Goal: Answer question/provide support

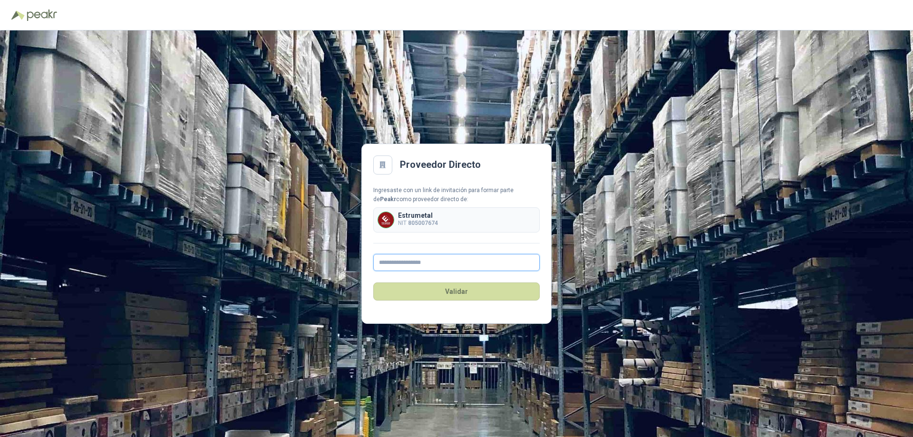
click at [404, 264] on input "text" at bounding box center [456, 262] width 166 height 17
type input "**********"
click at [462, 292] on button "Validar" at bounding box center [456, 291] width 166 height 18
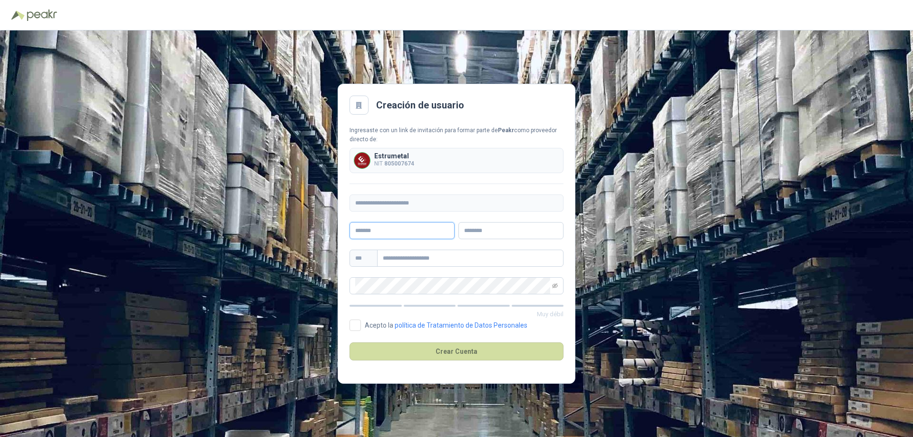
click at [412, 231] on input "text" at bounding box center [401, 230] width 105 height 17
type input "**********"
type input "********"
type input "**********"
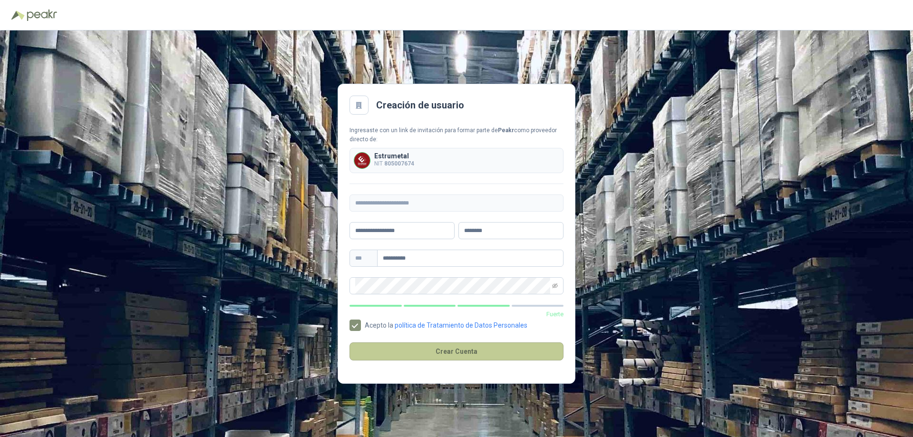
click at [462, 352] on button "Crear Cuenta" at bounding box center [456, 351] width 214 height 18
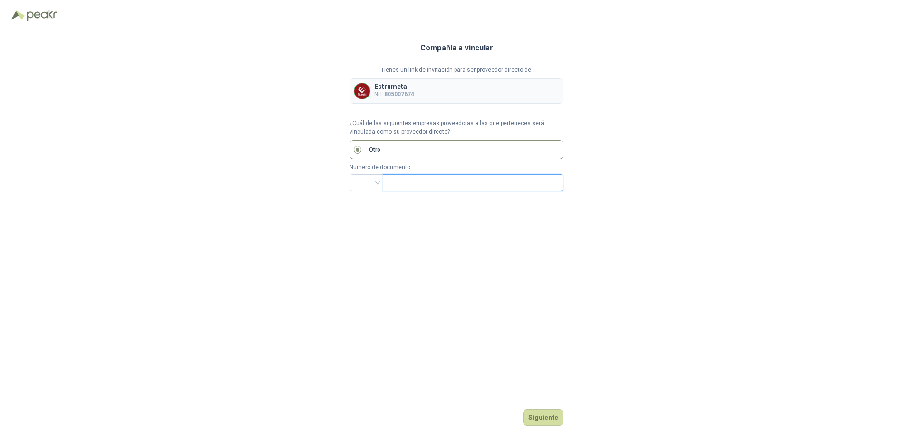
click at [419, 183] on input "text" at bounding box center [471, 182] width 167 height 16
drag, startPoint x: 674, startPoint y: 144, endPoint x: 658, endPoint y: 142, distance: 15.9
click at [673, 143] on div "Compañía a vincular Tienes un link de invitación para ser proveedor directo de:…" at bounding box center [456, 233] width 913 height 406
click at [542, 419] on button "Siguiente" at bounding box center [543, 417] width 40 height 16
click at [415, 150] on label "Otro" at bounding box center [456, 149] width 214 height 19
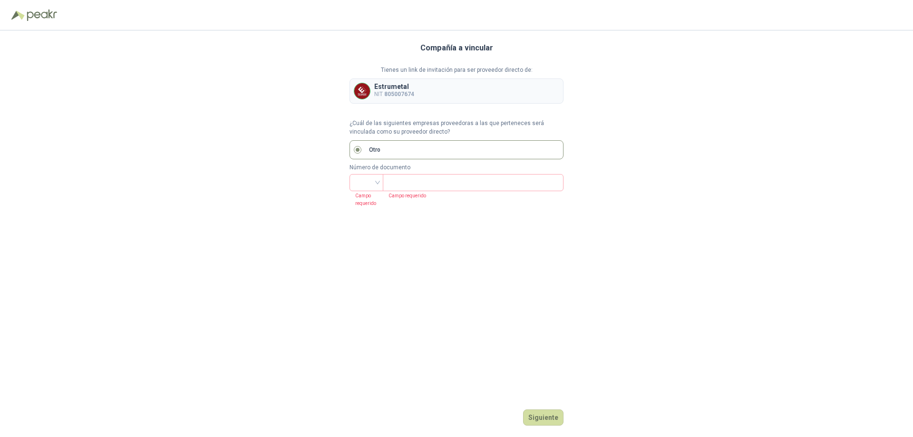
click at [385, 151] on label "Otro" at bounding box center [456, 149] width 214 height 19
click at [375, 182] on input "search" at bounding box center [366, 181] width 22 height 14
click at [368, 202] on div "CC" at bounding box center [366, 202] width 19 height 10
click at [395, 182] on input "text" at bounding box center [471, 182] width 167 height 16
type input "********"
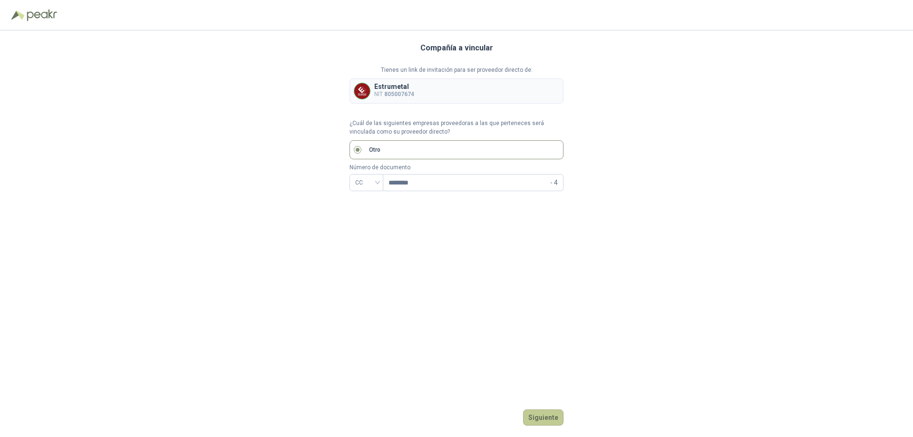
click at [535, 420] on button "Siguiente" at bounding box center [543, 417] width 40 height 16
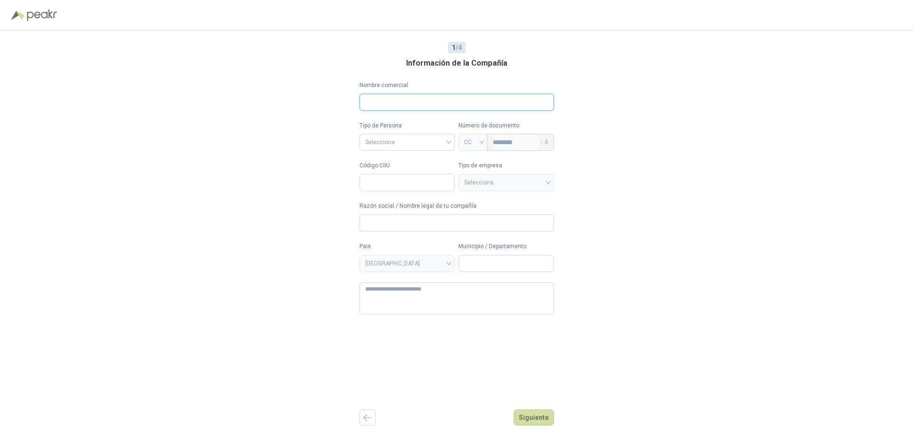
click at [417, 103] on input "Nombre comercial" at bounding box center [456, 102] width 194 height 17
type input "*"
type input "*********"
click at [448, 143] on input "search" at bounding box center [407, 141] width 84 height 14
click at [404, 163] on div "Jurídica" at bounding box center [405, 162] width 83 height 10
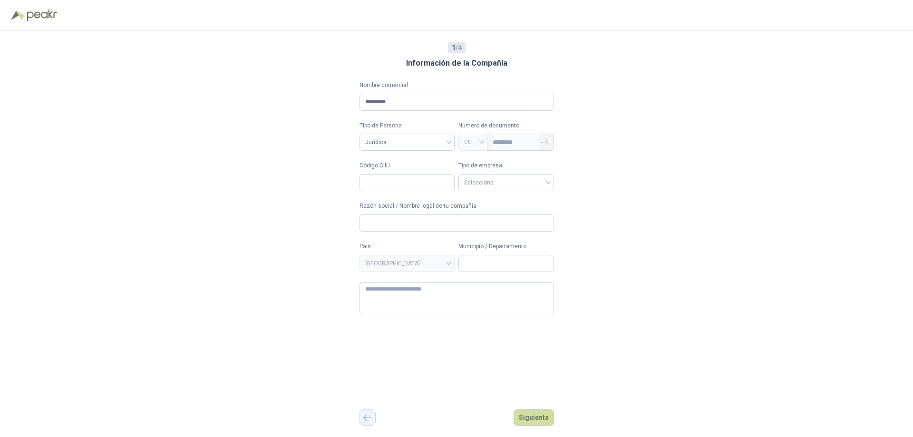
click at [365, 418] on icon "button" at bounding box center [367, 417] width 8 height 7
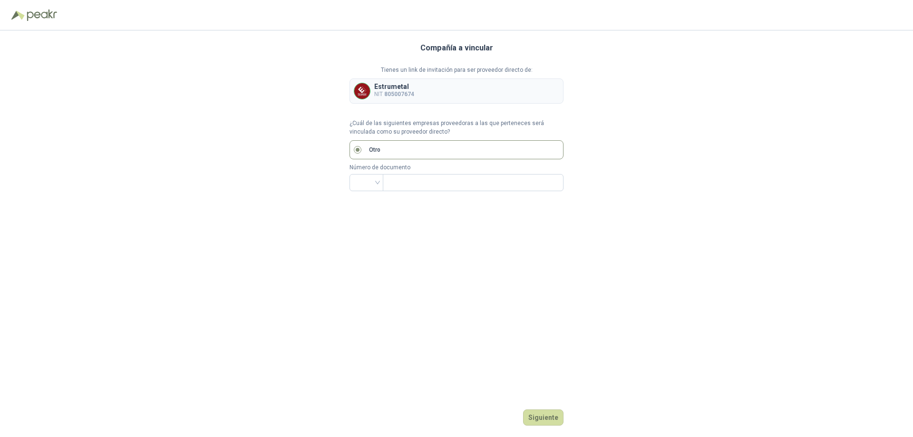
click at [365, 418] on div "Siguiente" at bounding box center [456, 417] width 214 height 16
click at [377, 183] on div at bounding box center [366, 182] width 34 height 17
click at [369, 232] on div "NIT" at bounding box center [366, 233] width 19 height 10
click at [399, 181] on input "text" at bounding box center [471, 182] width 167 height 16
type input "*********"
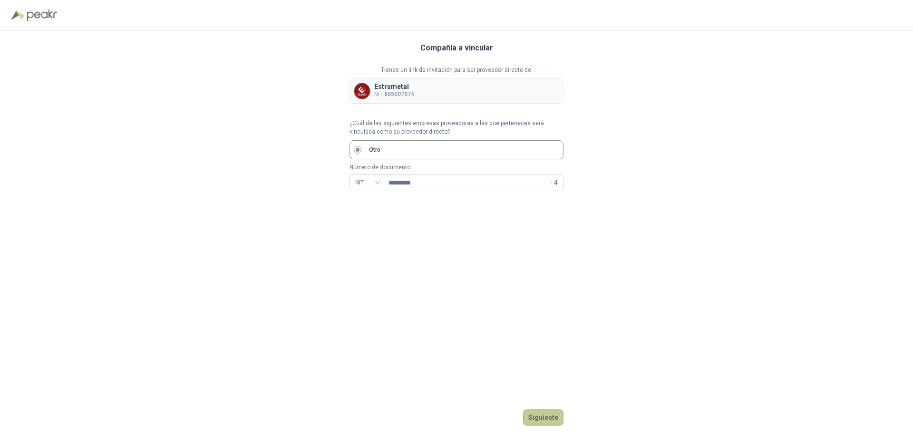
click at [552, 415] on button "Siguiente" at bounding box center [543, 417] width 40 height 16
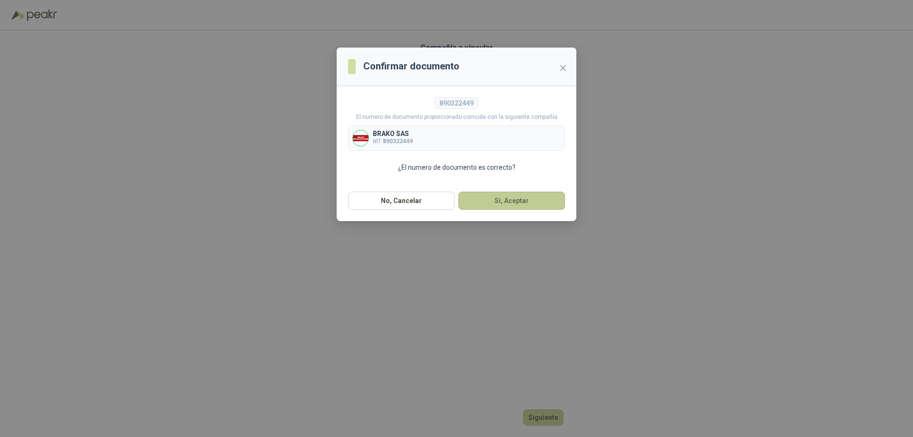
click at [490, 203] on button "Si, Aceptar" at bounding box center [511, 201] width 106 height 18
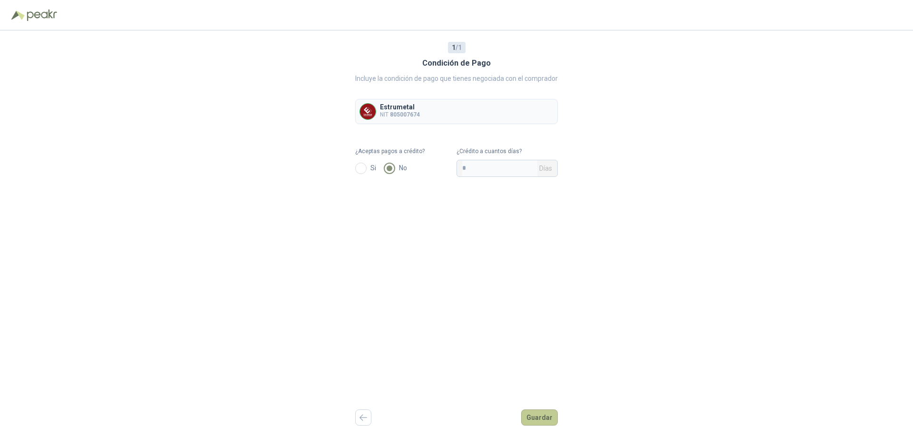
click at [543, 416] on button "Guardar" at bounding box center [539, 417] width 37 height 16
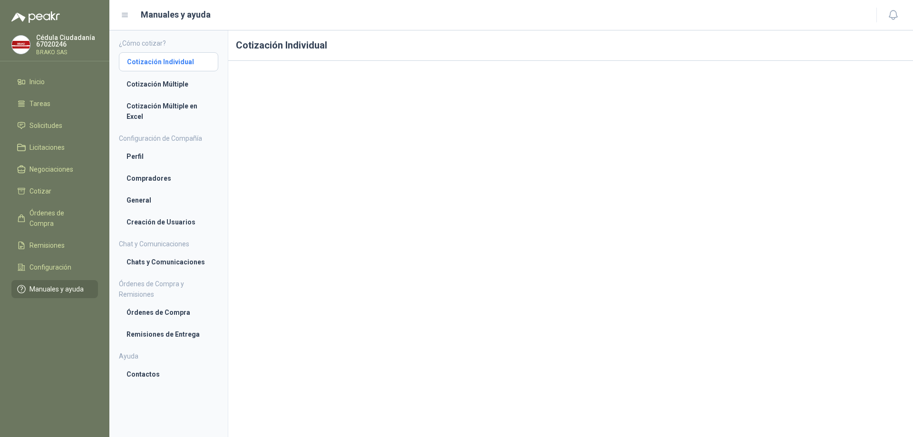
click at [150, 64] on li "Cotización Individual" at bounding box center [168, 62] width 83 height 10
click at [152, 62] on li "Cotización Individual" at bounding box center [168, 62] width 83 height 10
click at [48, 123] on span "Solicitudes" at bounding box center [45, 125] width 33 height 10
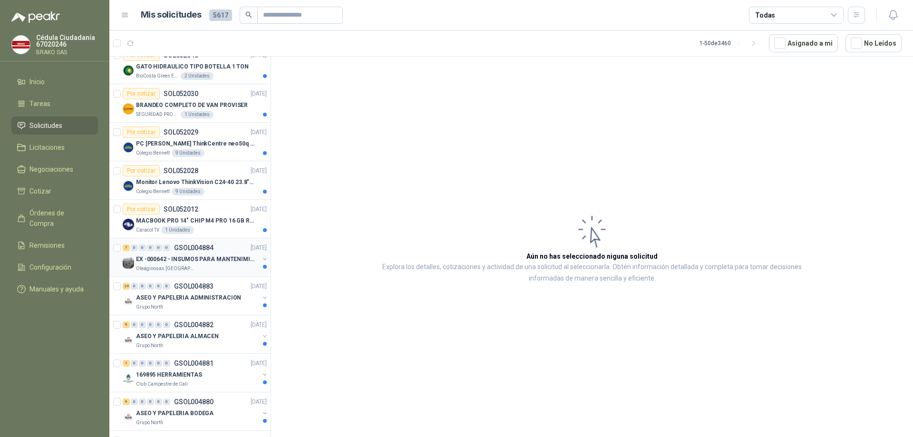
scroll to position [285, 0]
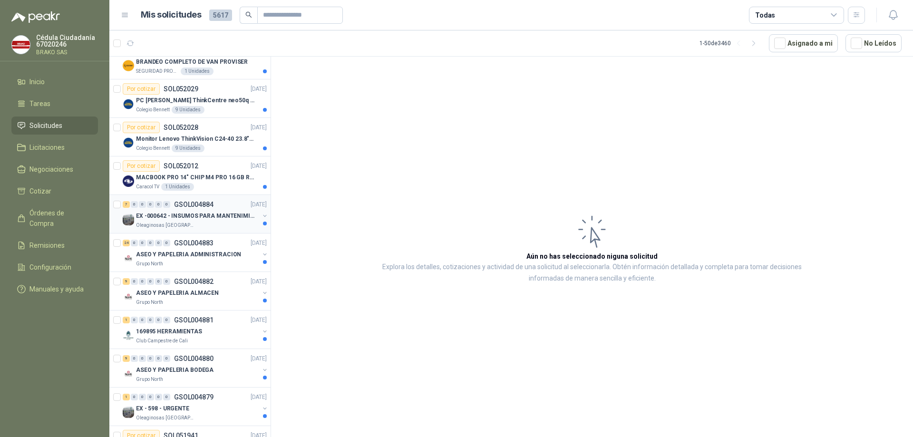
click at [177, 212] on p "EX -000642 - INSUMOS PARA MANTENIMIENTO PREVENTIVO" at bounding box center [195, 216] width 118 height 9
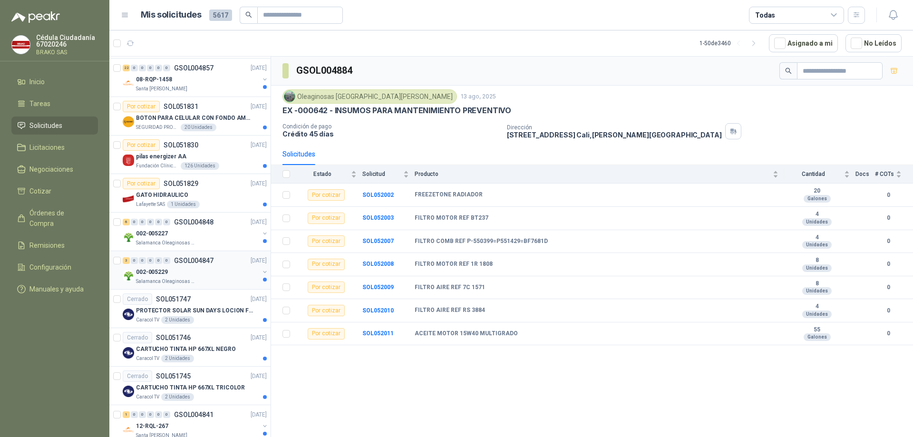
scroll to position [951, 0]
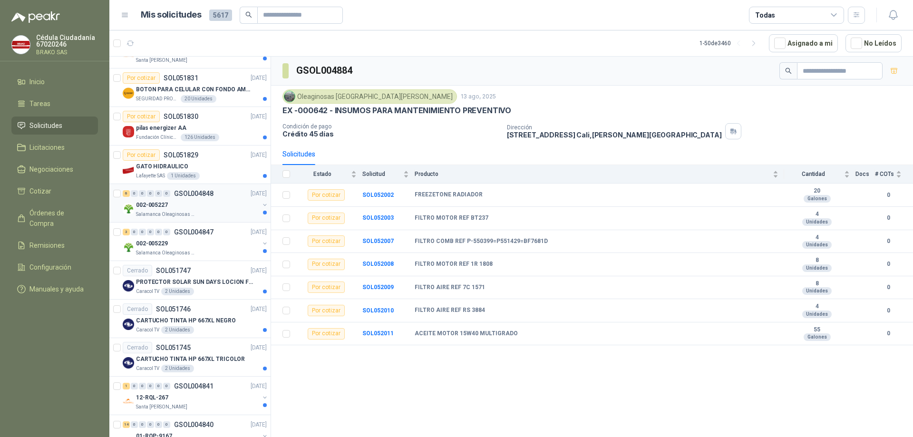
click at [140, 209] on p "002-005227" at bounding box center [152, 205] width 32 height 9
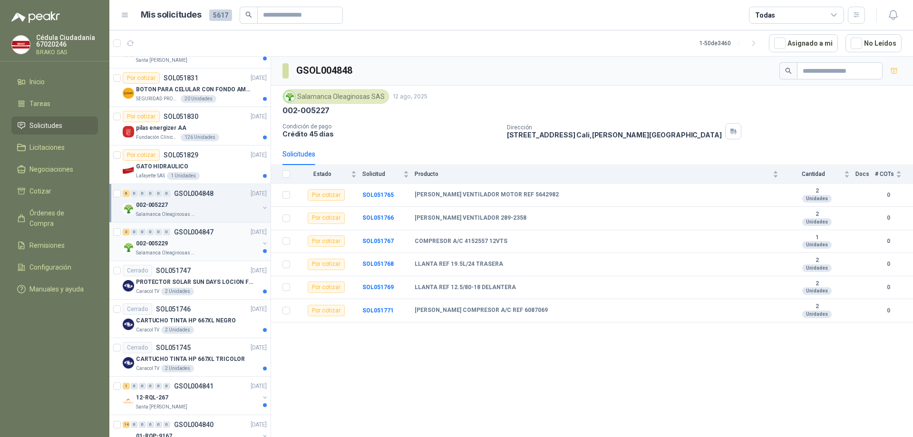
click at [146, 246] on p "002-005229" at bounding box center [152, 243] width 32 height 9
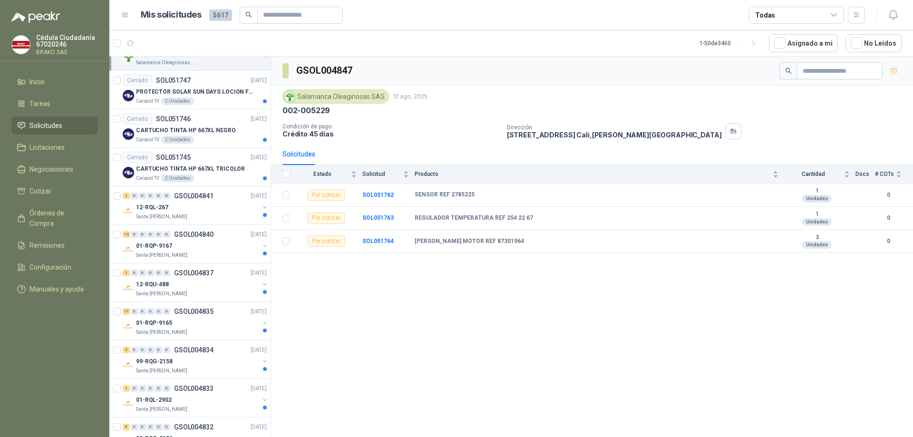
scroll to position [1188, 0]
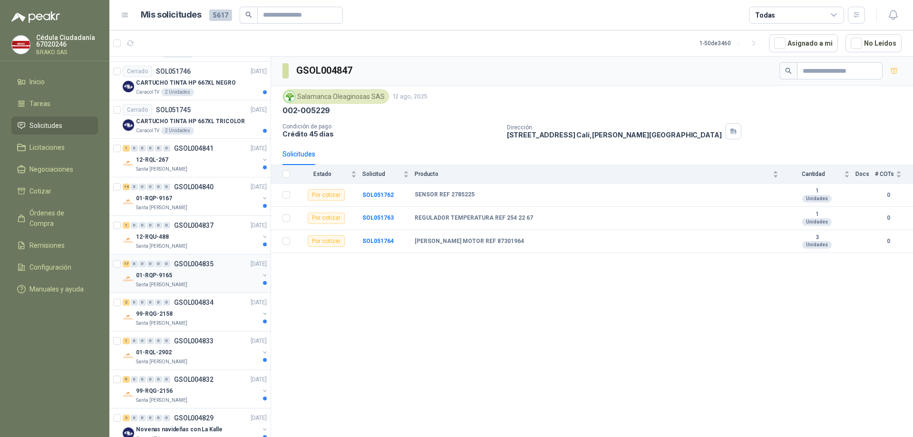
click at [149, 277] on p "01-RQP-9165" at bounding box center [154, 275] width 36 height 9
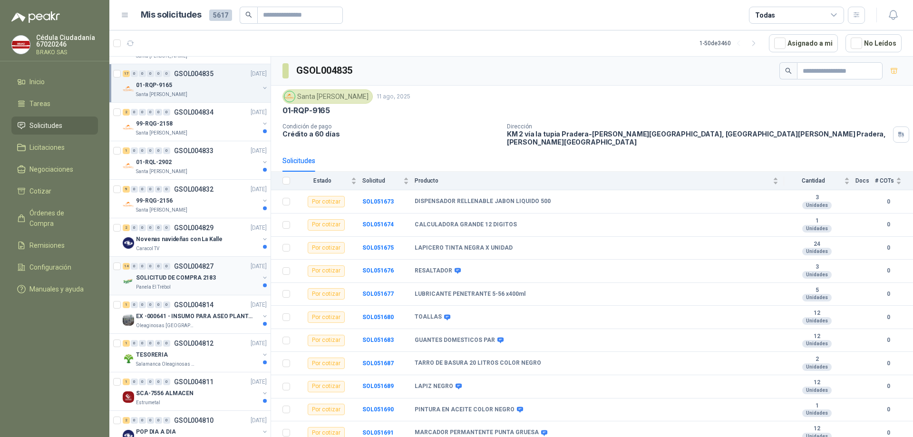
scroll to position [1426, 0]
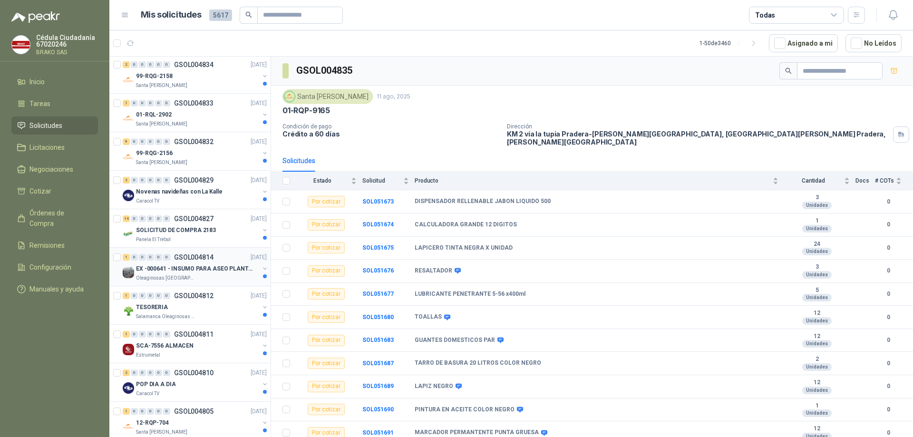
click at [170, 270] on p "EX -000641 - INSUMO PARA ASEO PLANTA EXTRACTORA" at bounding box center [195, 268] width 118 height 9
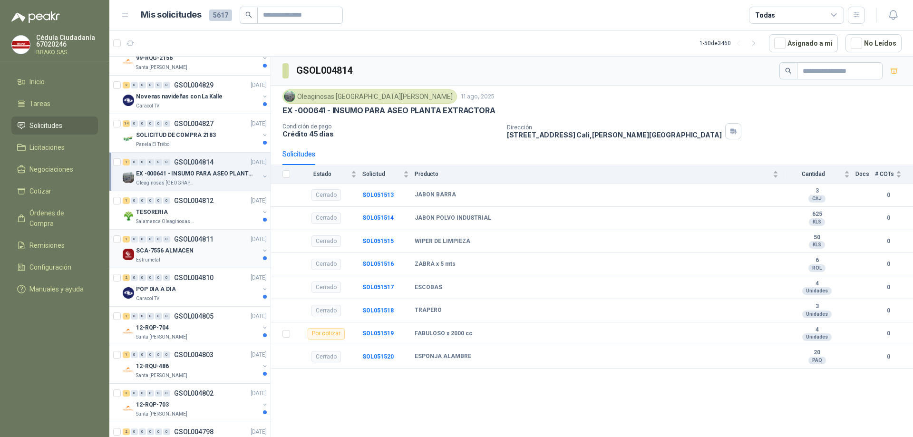
scroll to position [1562, 0]
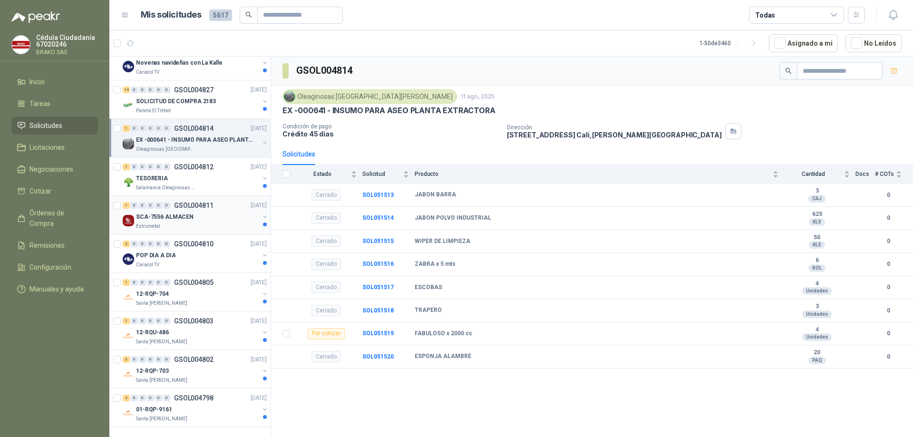
click at [145, 212] on p "SCA-7556 ALMACEN" at bounding box center [165, 216] width 58 height 9
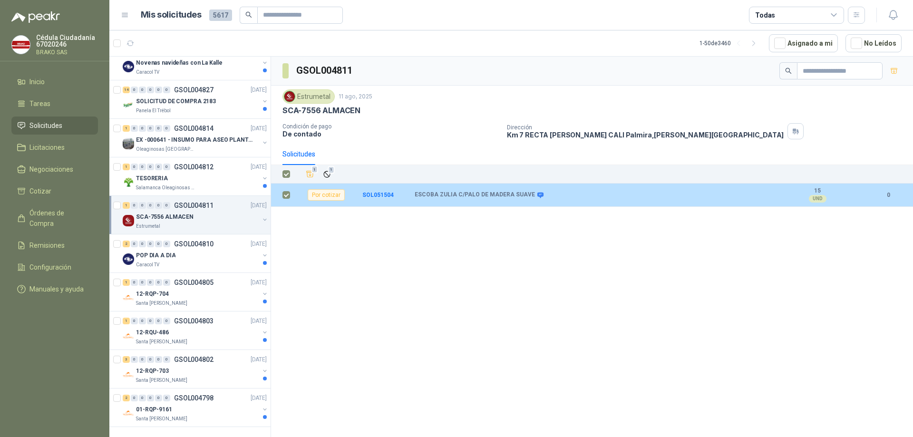
click at [342, 199] on div "Por cotizar" at bounding box center [326, 194] width 37 height 11
click at [432, 198] on b "ESCOBA ZULIA C/PALO DE MADERA SUAVE" at bounding box center [475, 195] width 120 height 8
click at [494, 198] on b "ESCOBA ZULIA C/PALO DE MADERA SUAVE" at bounding box center [475, 195] width 120 height 8
click at [376, 194] on b "SOL051504" at bounding box center [377, 195] width 31 height 7
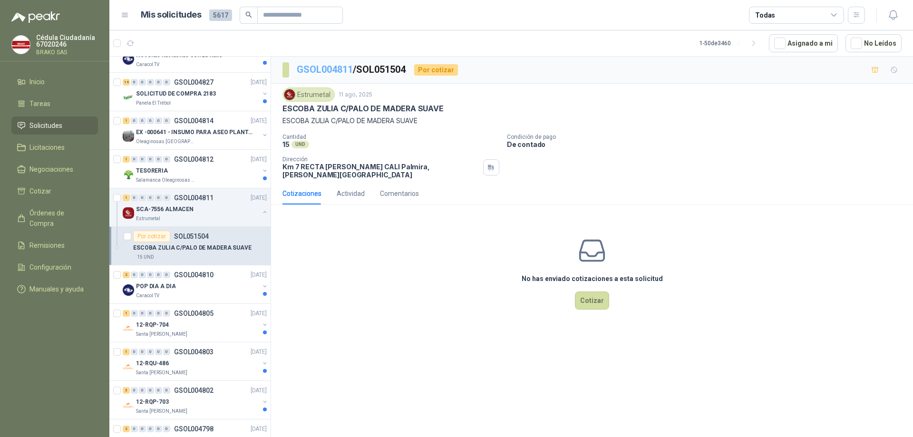
click at [317, 71] on link "GSOL004811" at bounding box center [325, 69] width 56 height 11
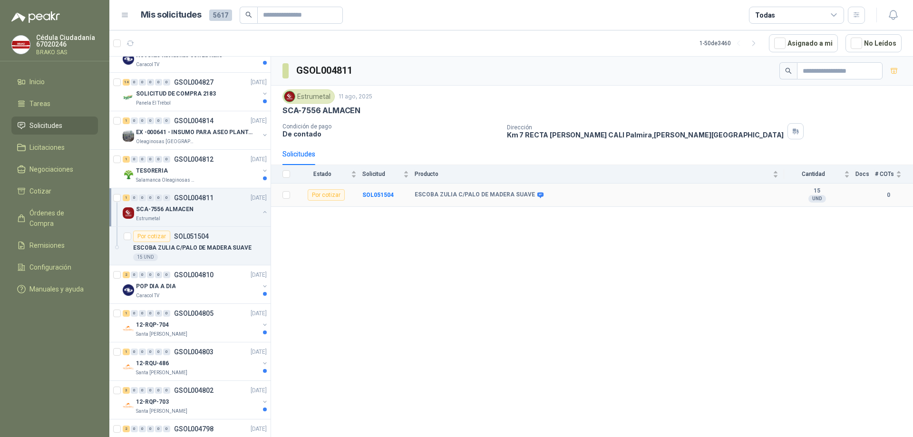
click at [329, 198] on div "Por cotizar" at bounding box center [326, 194] width 37 height 11
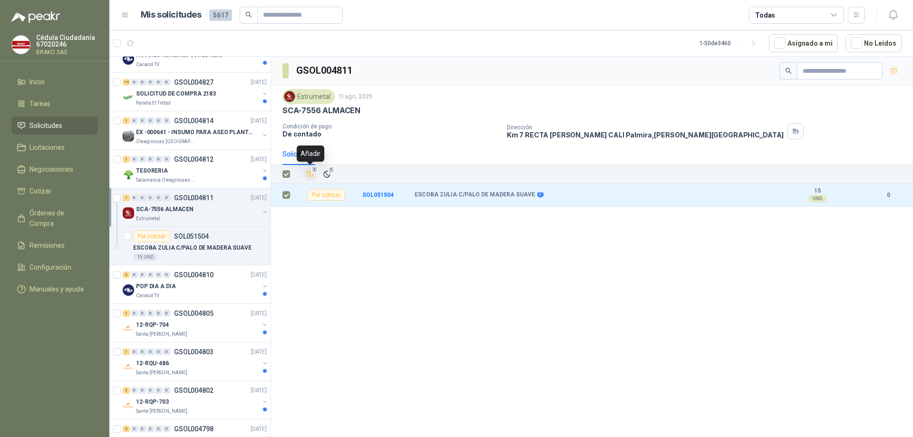
click at [311, 175] on icon "Añadir" at bounding box center [310, 174] width 7 height 6
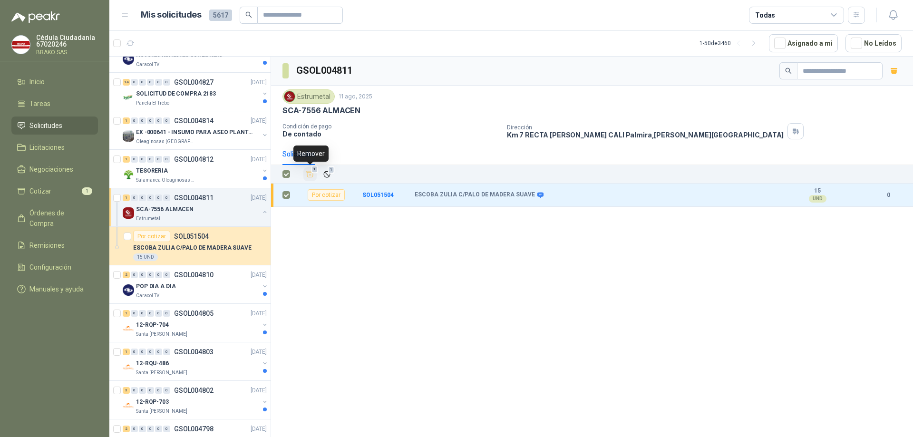
click at [310, 175] on icon "Añadir" at bounding box center [310, 174] width 7 height 6
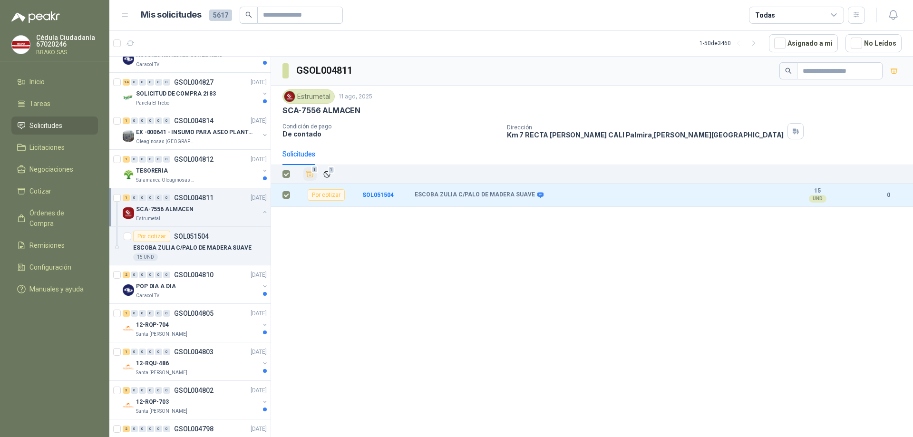
click at [400, 273] on div "GSOL004811 Estrumetal 11 ago, 2025 SCA-7556 ALMACEN Condición de pago De contad…" at bounding box center [592, 249] width 642 height 384
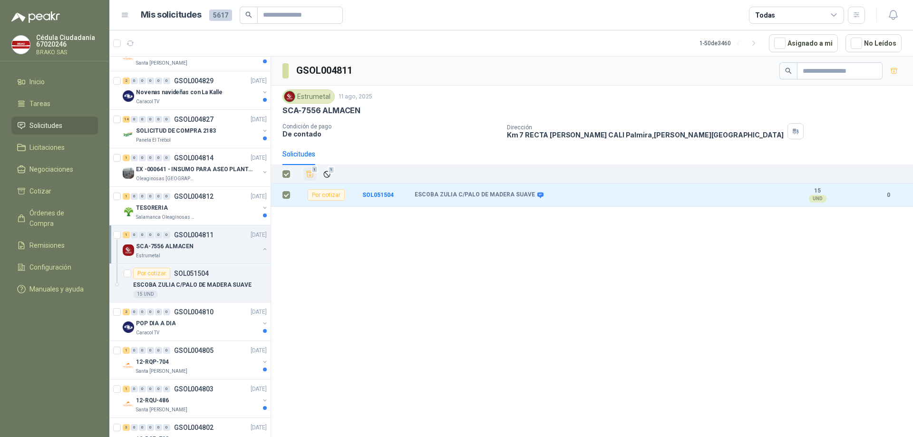
scroll to position [1515, 0]
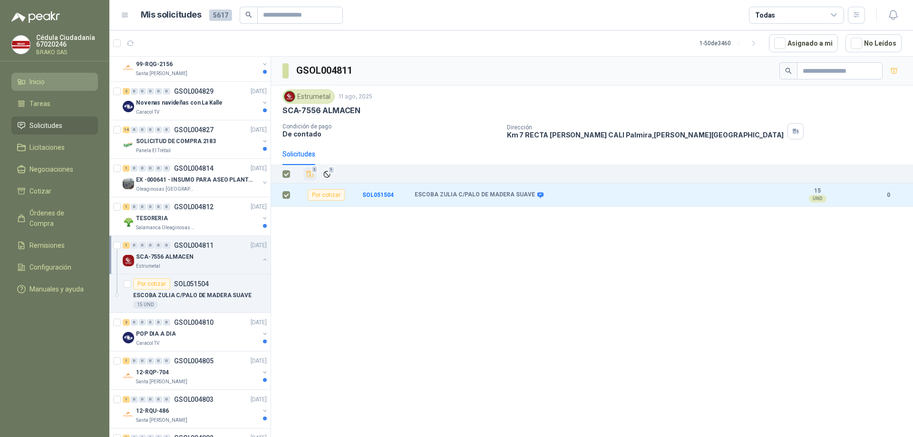
click at [55, 83] on li "Inicio" at bounding box center [54, 82] width 75 height 10
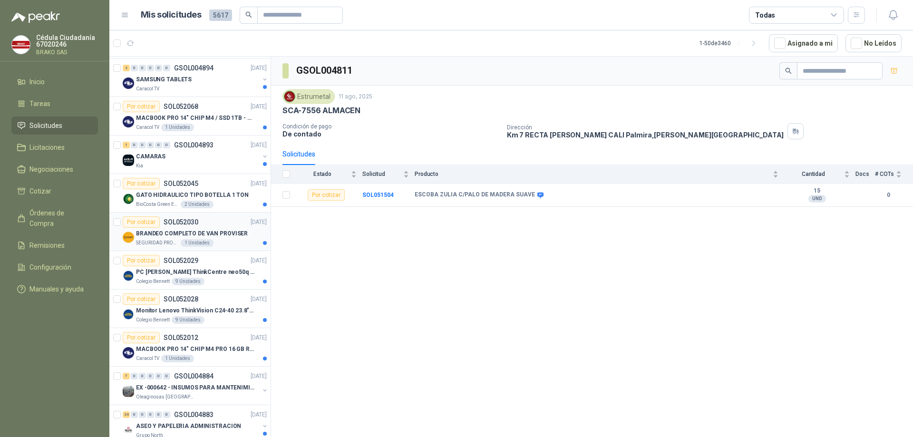
scroll to position [143, 0]
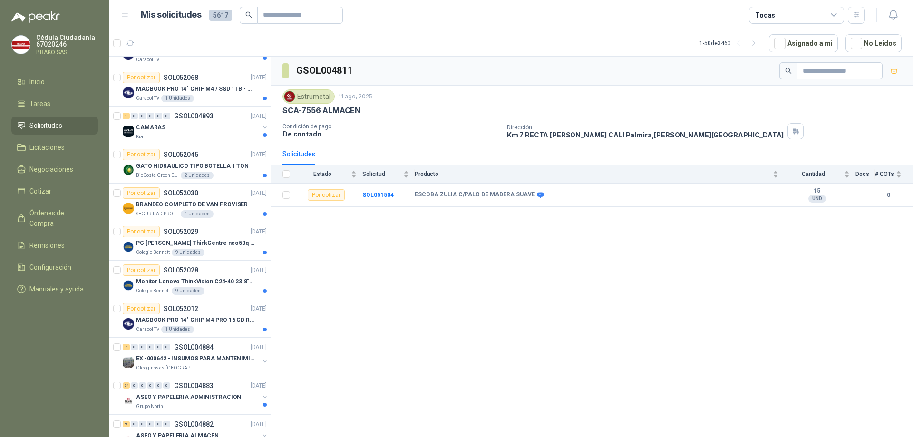
click at [50, 39] on p "Cédula Ciudadanía 67020246" at bounding box center [67, 40] width 62 height 13
click at [308, 134] on p "De contado" at bounding box center [390, 134] width 217 height 8
click at [309, 133] on p "De contado" at bounding box center [390, 134] width 217 height 8
drag, startPoint x: 309, startPoint y: 133, endPoint x: 320, endPoint y: 137, distance: 11.1
click at [320, 137] on p "De contado" at bounding box center [390, 134] width 217 height 8
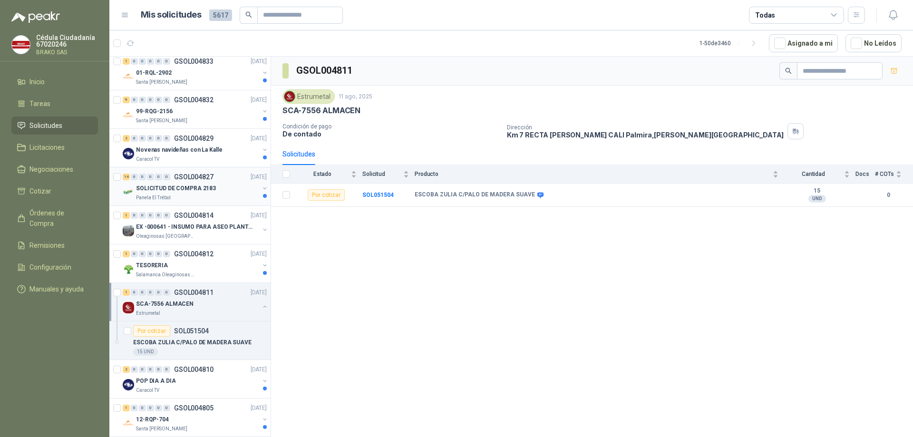
scroll to position [1474, 0]
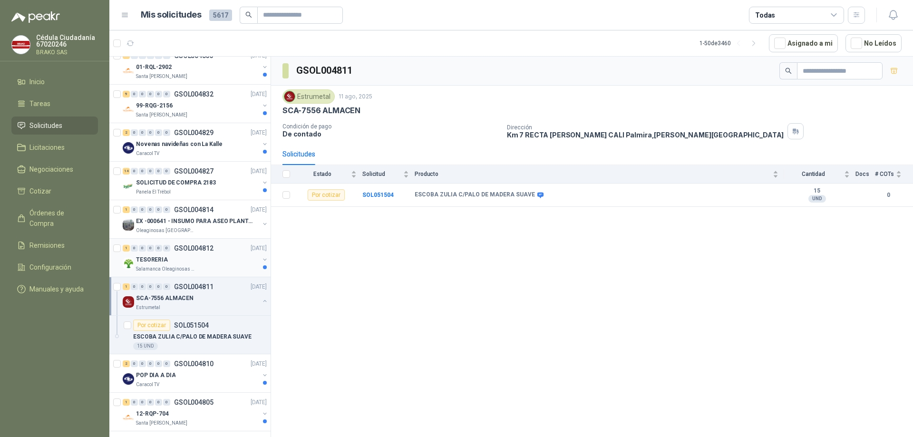
click at [165, 259] on p "TESORERIA" at bounding box center [152, 259] width 32 height 9
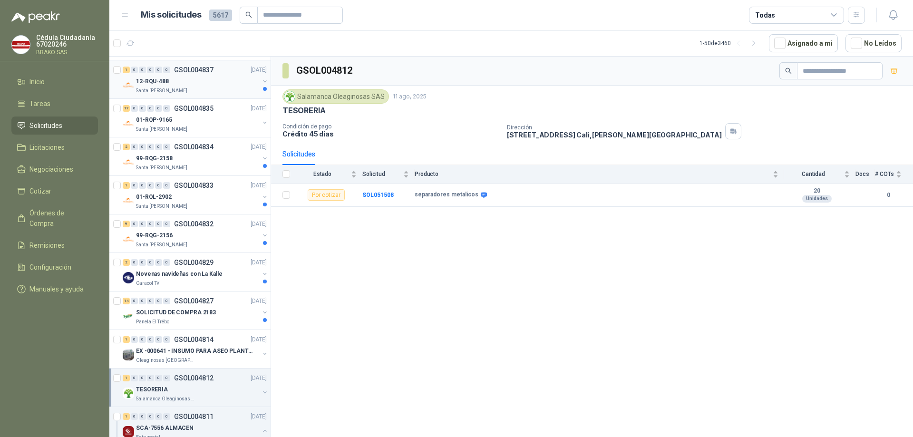
scroll to position [1331, 0]
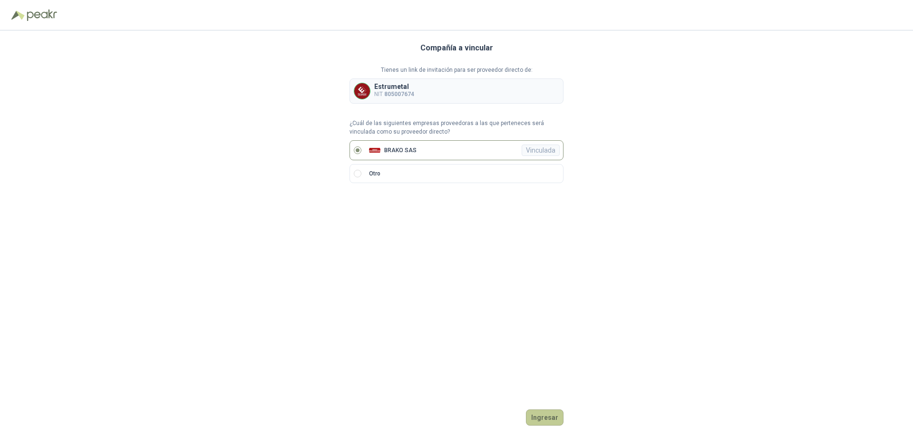
click at [545, 417] on button "Ingresar" at bounding box center [545, 417] width 38 height 16
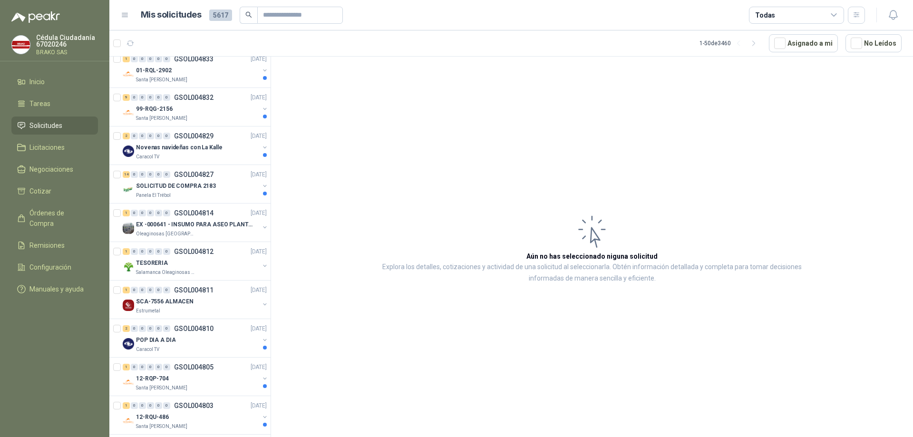
scroll to position [1521, 0]
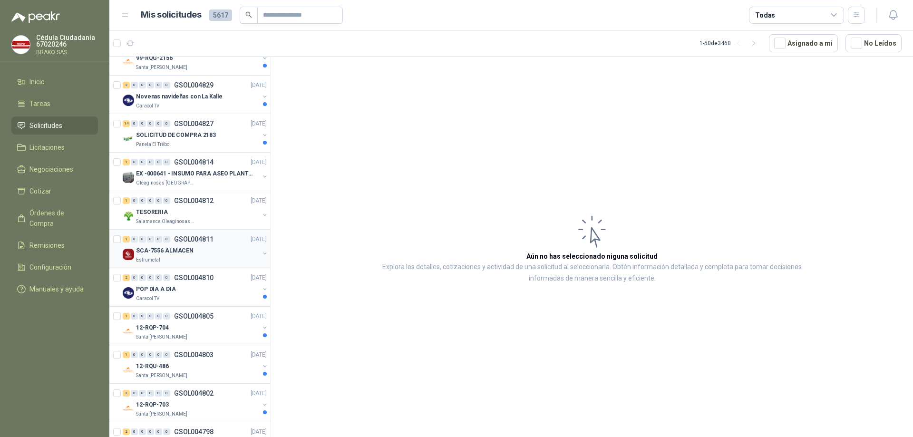
click at [145, 251] on p "SCA-7556 ALMACEN" at bounding box center [165, 250] width 58 height 9
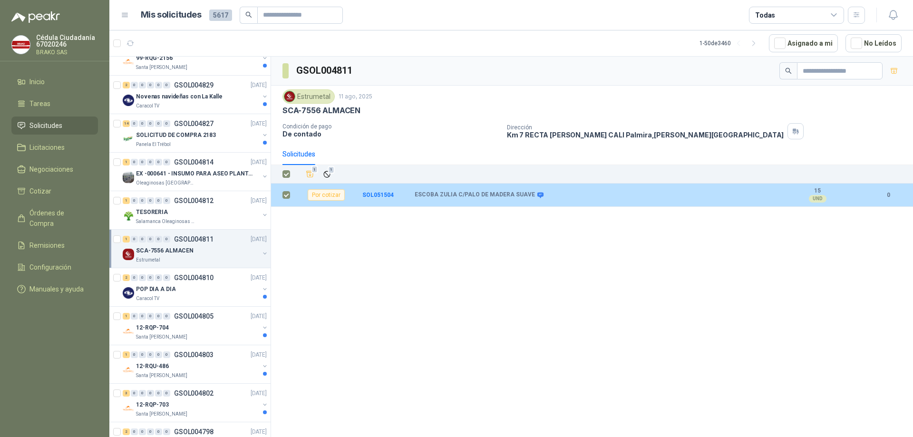
click at [325, 195] on div "Por cotizar" at bounding box center [326, 194] width 37 height 11
click at [375, 194] on b "SOL051504" at bounding box center [377, 195] width 31 height 7
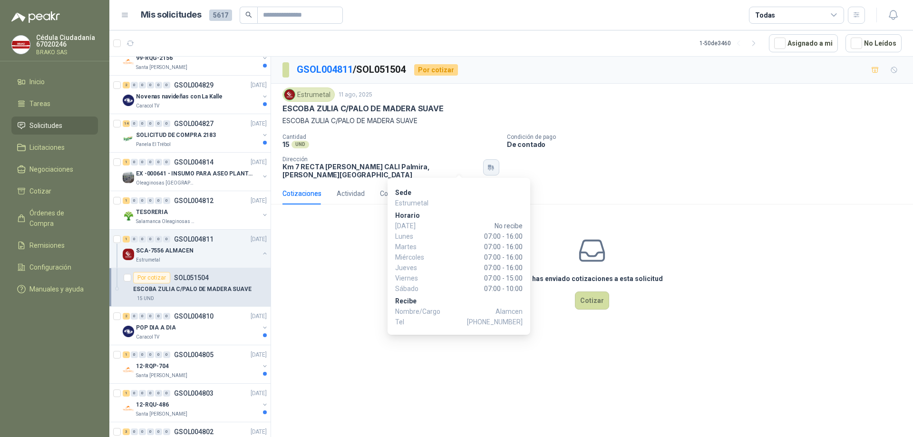
click at [487, 166] on icon "button" at bounding box center [491, 168] width 8 height 8
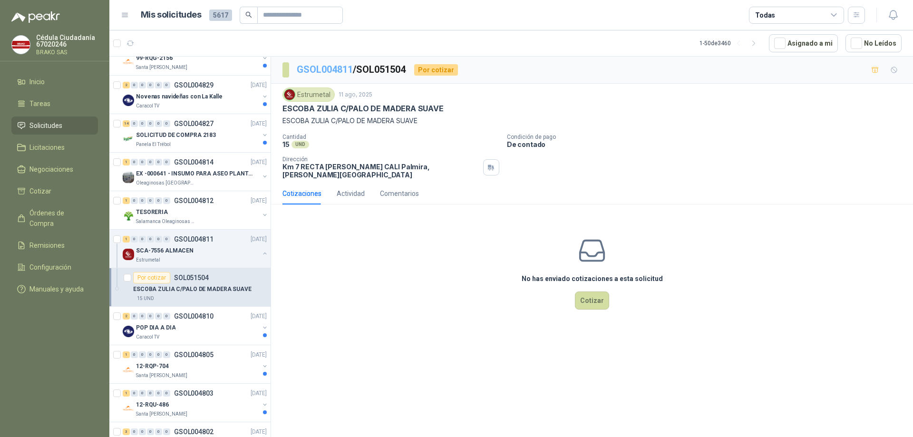
click at [331, 68] on link "GSOL004811" at bounding box center [325, 69] width 56 height 11
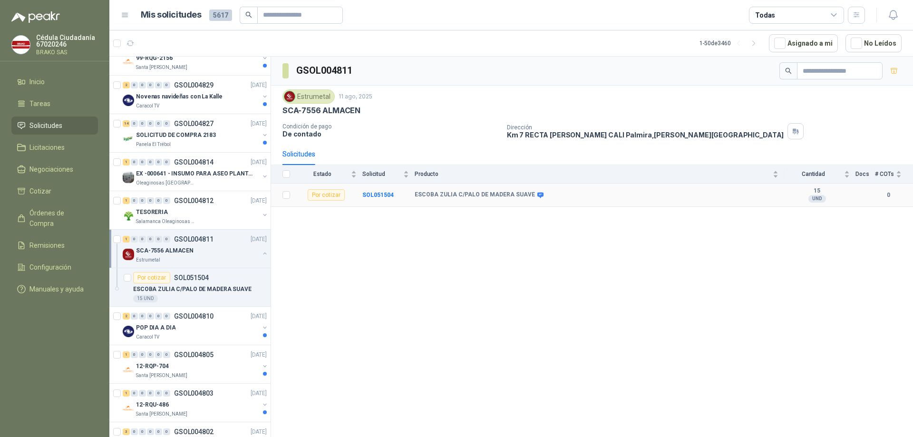
click at [481, 195] on b "ESCOBA ZULIA C/PALO DE MADERA SUAVE" at bounding box center [475, 195] width 120 height 8
click at [376, 197] on b "SOL051504" at bounding box center [377, 195] width 31 height 7
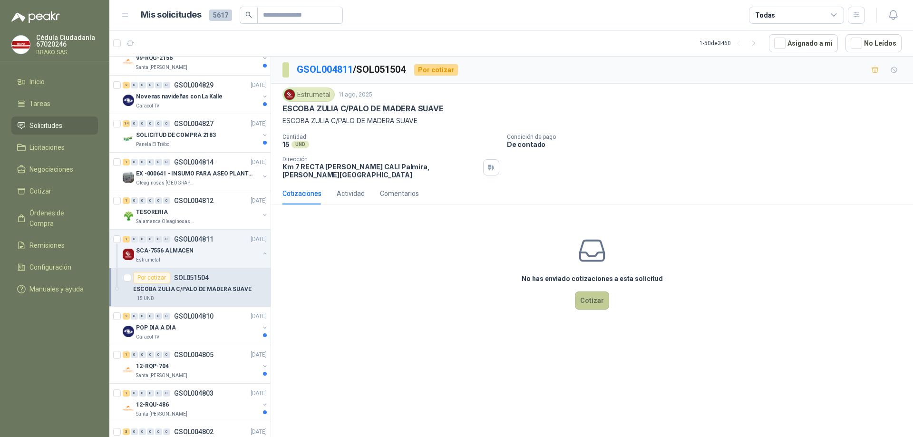
click at [593, 295] on button "Cotizar" at bounding box center [592, 300] width 34 height 18
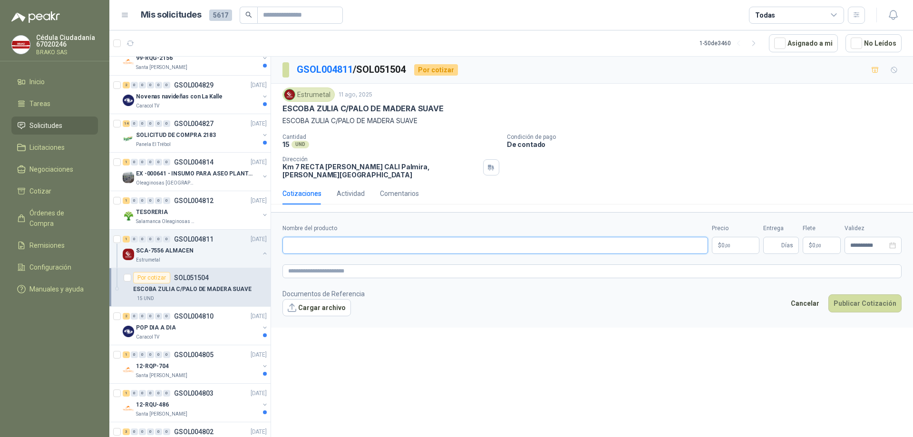
click at [328, 237] on input "Nombre del producto" at bounding box center [494, 245] width 425 height 17
type input "*"
type input "**********"
click at [730, 243] on span ",00" at bounding box center [727, 245] width 6 height 5
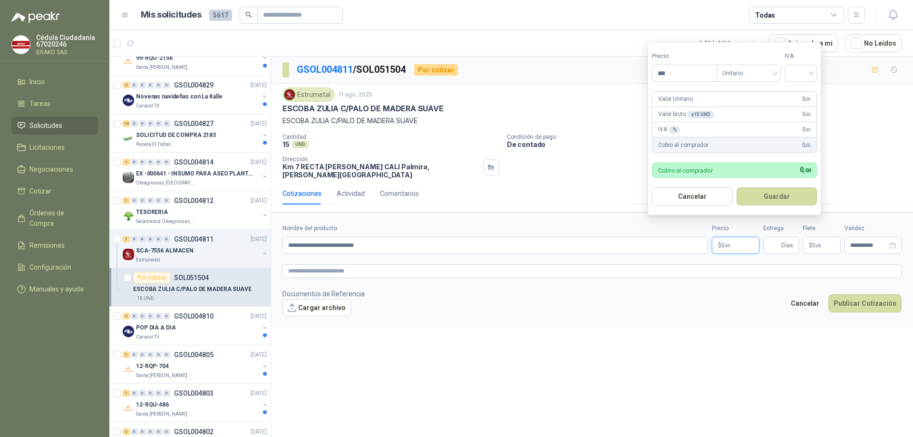
click at [730, 243] on span ",00" at bounding box center [727, 245] width 6 height 5
click at [725, 296] on footer "Documentos de Referencia Cargar archivo Cancelar Publicar Cotización" at bounding box center [591, 303] width 619 height 28
click at [742, 241] on p "$ 0 ,00" at bounding box center [736, 245] width 48 height 17
click at [676, 74] on input "***" at bounding box center [684, 73] width 64 height 16
click at [797, 77] on input "search" at bounding box center [800, 72] width 21 height 14
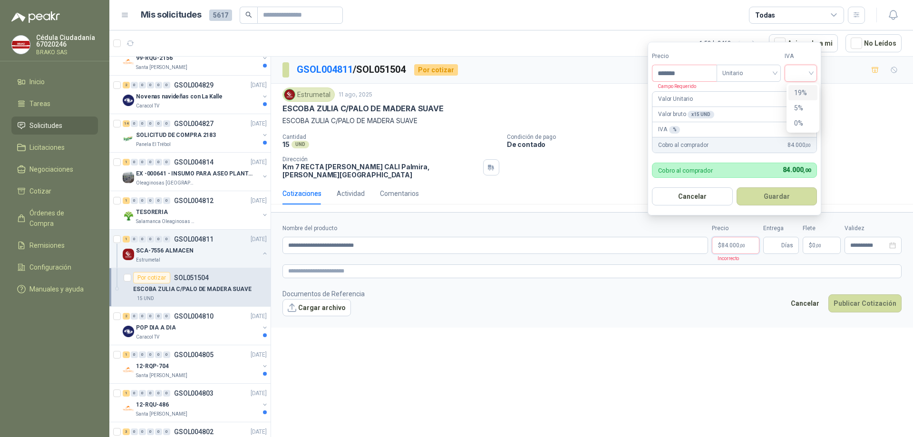
click at [805, 95] on div "19%" at bounding box center [803, 92] width 18 height 10
click at [695, 196] on button "Cancelar" at bounding box center [693, 196] width 82 height 18
type input "***"
